Goal: Entertainment & Leisure: Consume media (video, audio)

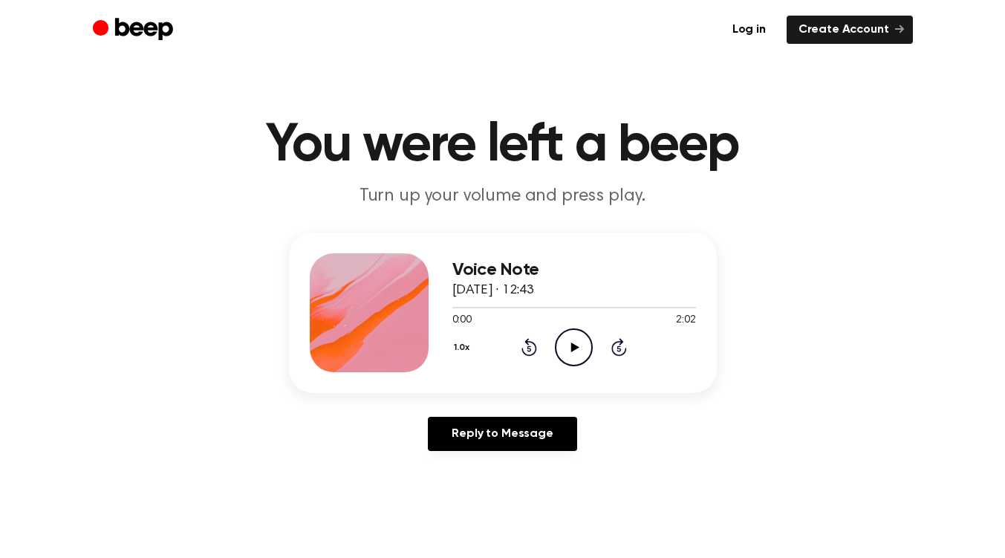
click at [568, 352] on icon "Play Audio" at bounding box center [574, 347] width 38 height 38
click at [568, 352] on icon "Pause Audio" at bounding box center [574, 347] width 38 height 38
click at [546, 352] on div "1.0x Rewind 5 seconds Play Audio Skip 5 seconds" at bounding box center [574, 347] width 244 height 38
click at [569, 353] on icon "Play Audio" at bounding box center [574, 347] width 38 height 38
click at [564, 349] on icon "Play Audio" at bounding box center [574, 347] width 38 height 38
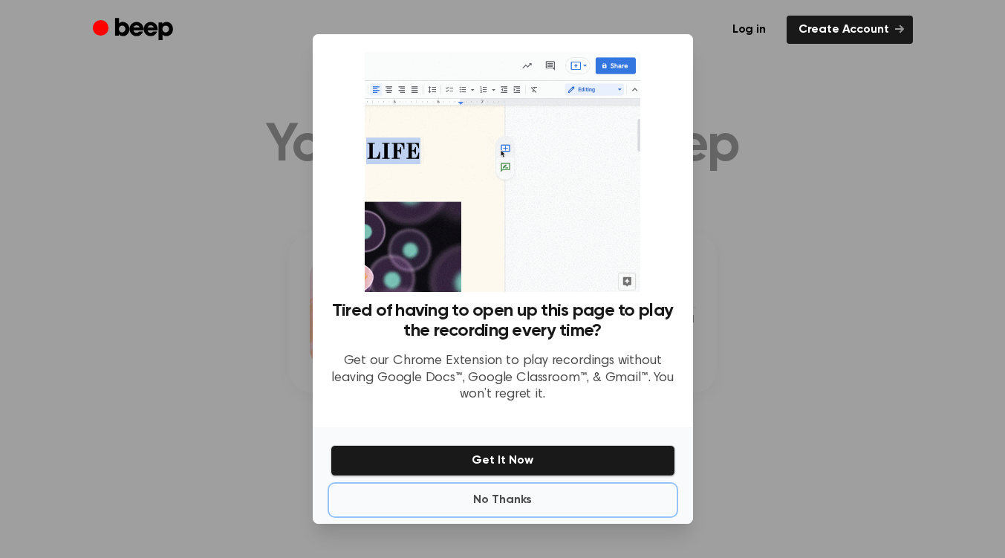
click at [520, 495] on button "No Thanks" at bounding box center [502, 500] width 344 height 30
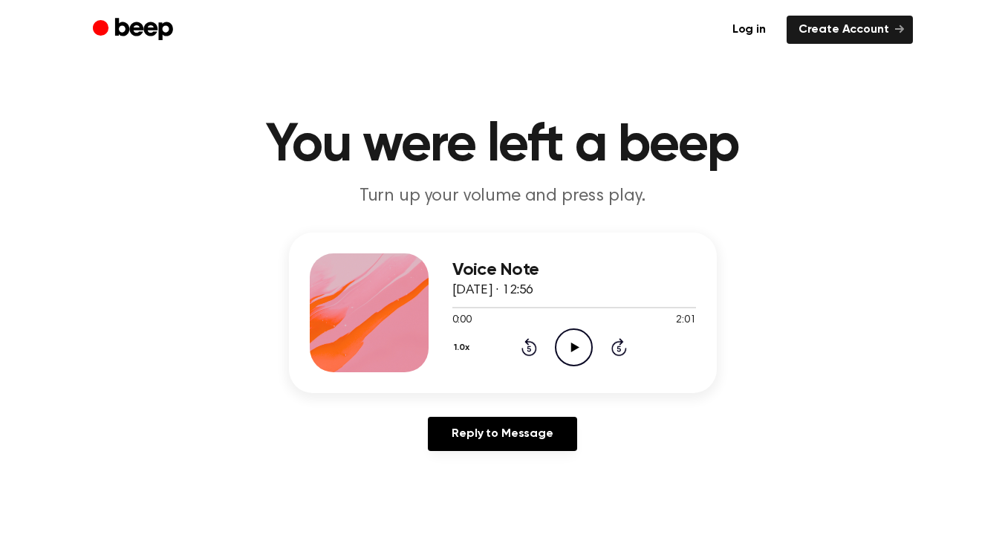
click at [567, 353] on icon "Play Audio" at bounding box center [574, 347] width 38 height 38
click at [586, 347] on icon "Play Audio" at bounding box center [574, 347] width 38 height 38
click at [529, 355] on icon at bounding box center [529, 347] width 16 height 18
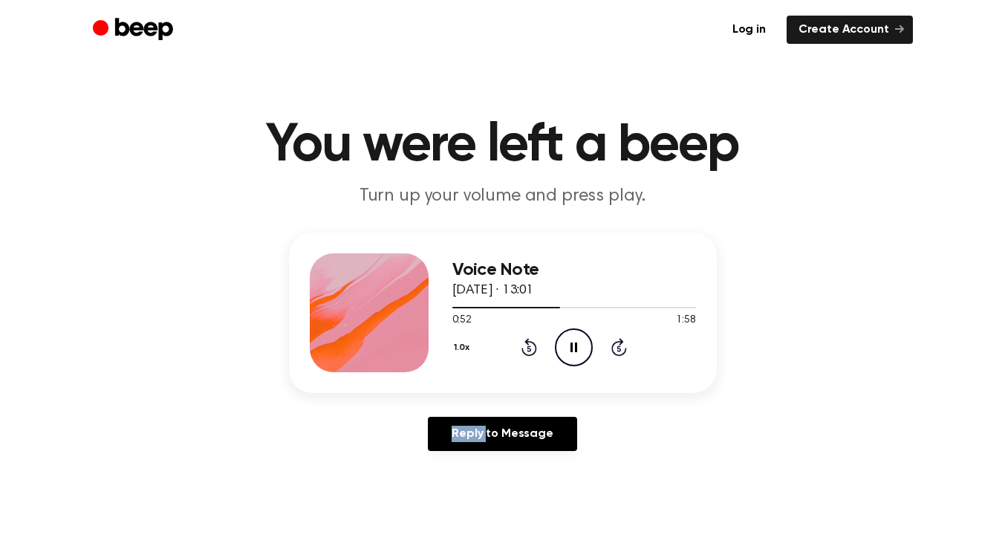
click at [529, 355] on icon at bounding box center [529, 347] width 16 height 18
click at [581, 349] on icon "Play Audio" at bounding box center [574, 347] width 38 height 38
click at [572, 349] on icon at bounding box center [575, 347] width 8 height 10
click at [527, 344] on icon at bounding box center [529, 347] width 16 height 18
